Goal: Navigation & Orientation: Find specific page/section

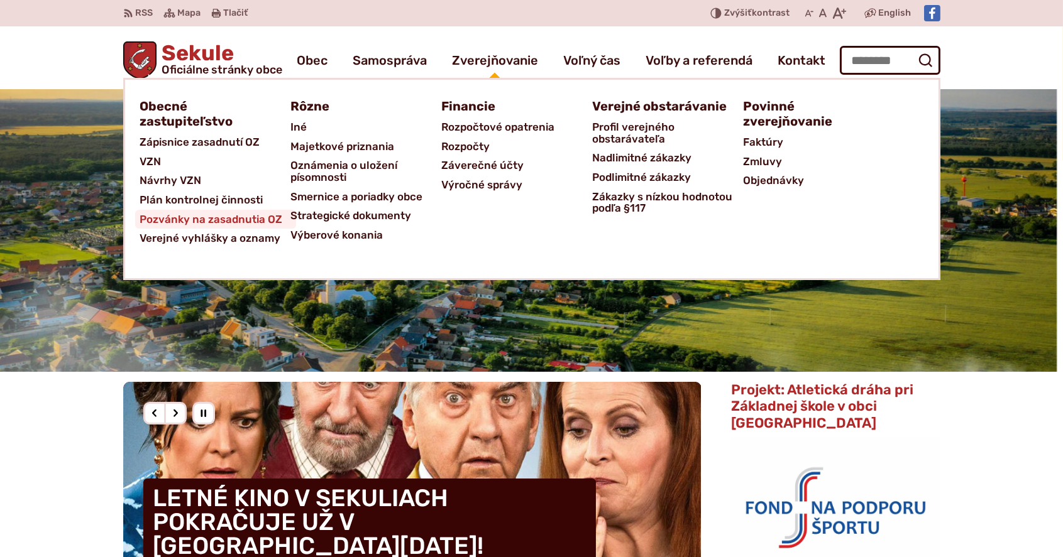
click at [260, 221] on span "Pozvánky na zasadnutia OZ" at bounding box center [211, 219] width 143 height 19
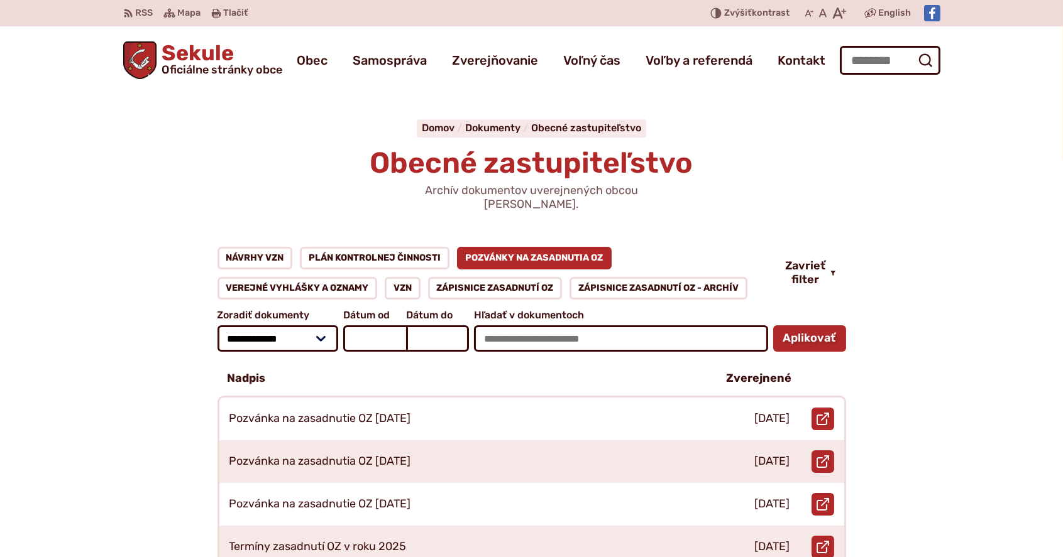
click at [216, 59] on span "Sekule Oficiálne stránky obce" at bounding box center [219, 59] width 126 height 33
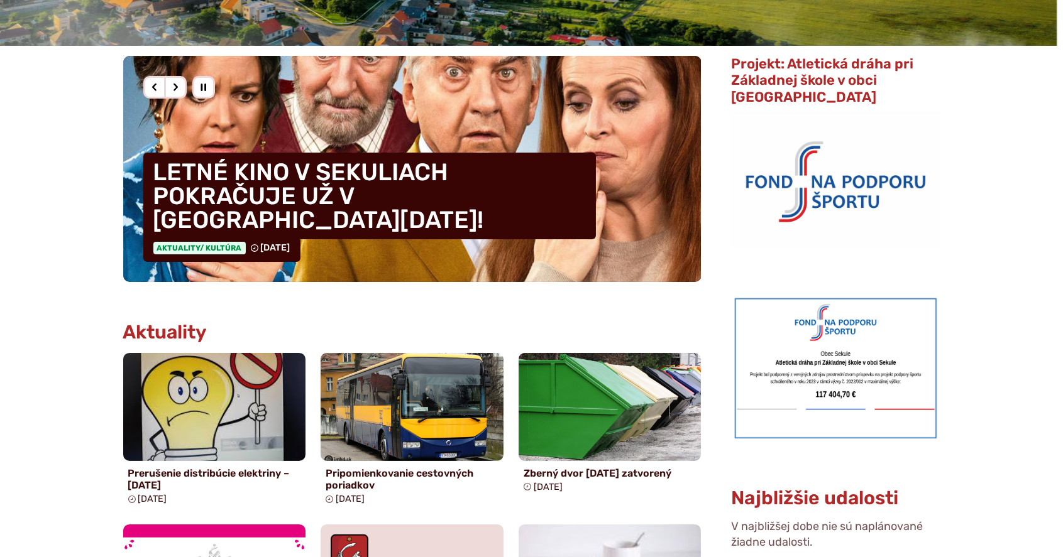
scroll to position [335, 0]
